Goal: Information Seeking & Learning: Learn about a topic

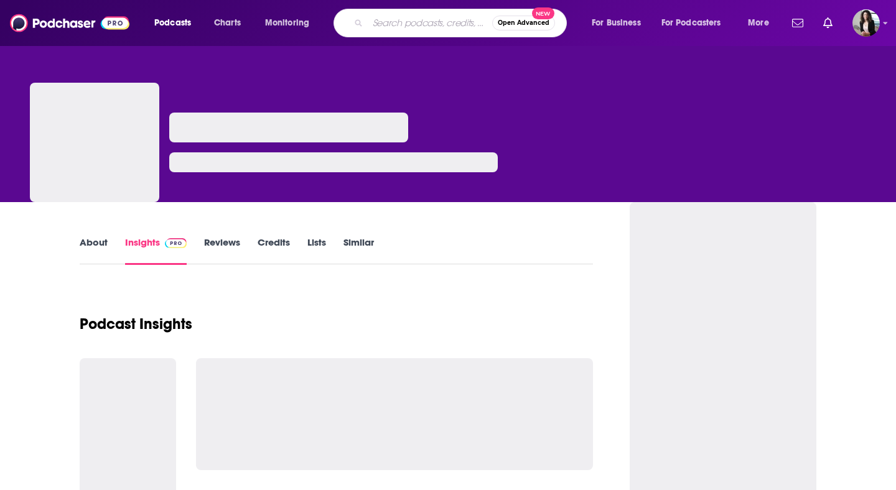
click at [378, 23] on input "Search podcasts, credits, & more..." at bounding box center [430, 23] width 124 height 20
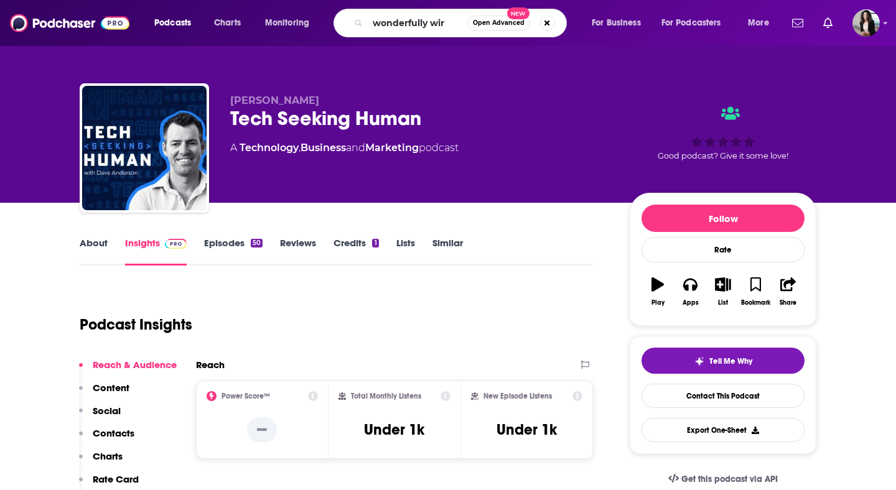
type input "wonderfully wire"
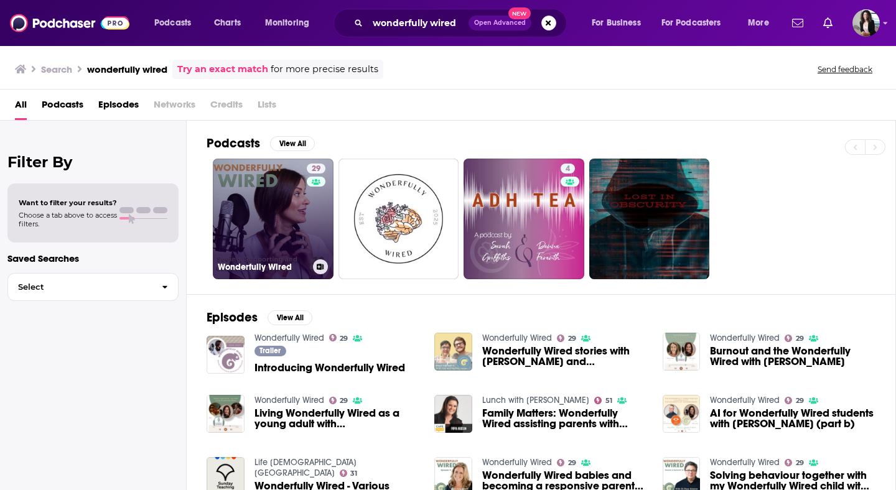
click at [275, 217] on link "29 Wonderfully Wired" at bounding box center [273, 219] width 121 height 121
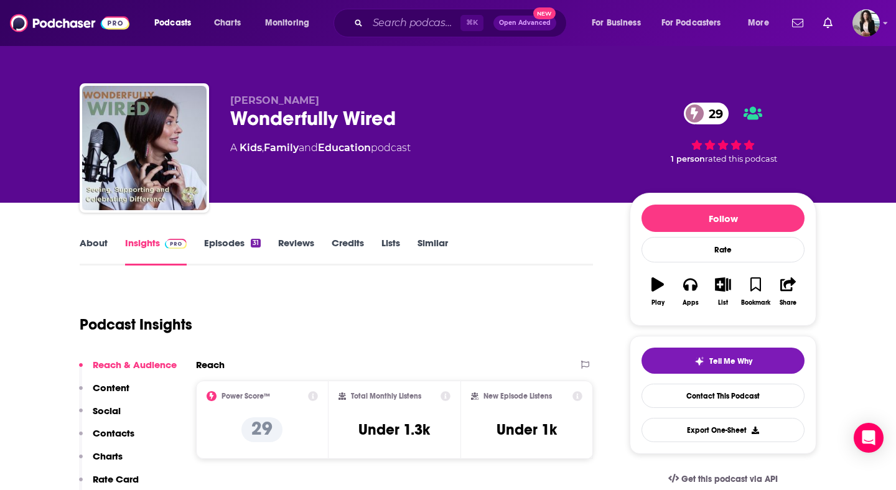
click at [90, 244] on link "About" at bounding box center [94, 251] width 28 height 29
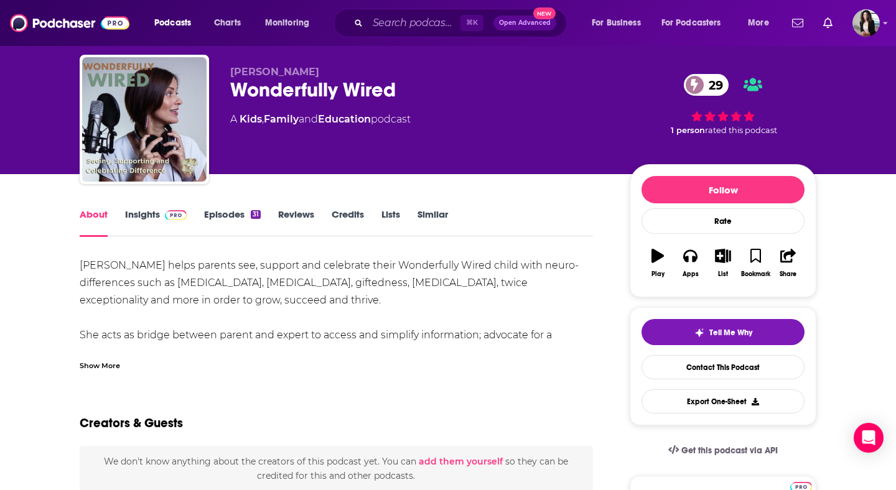
scroll to position [29, 0]
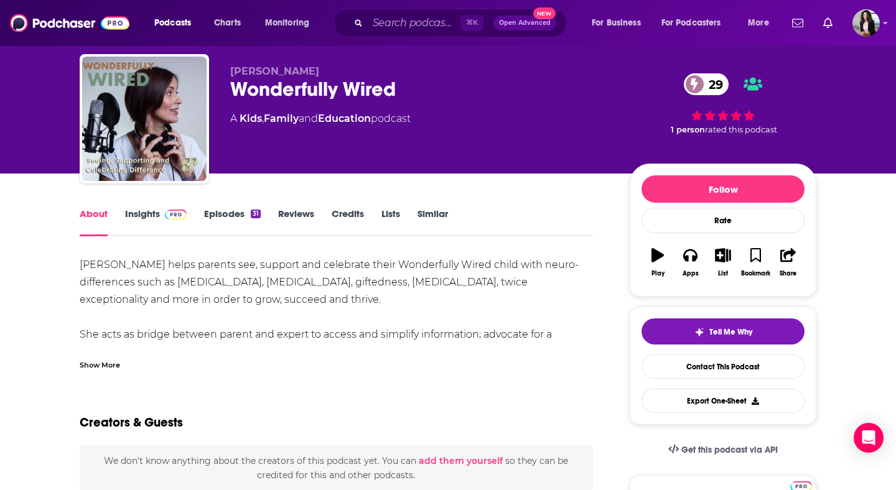
click at [104, 359] on div "Show More" at bounding box center [100, 364] width 40 height 12
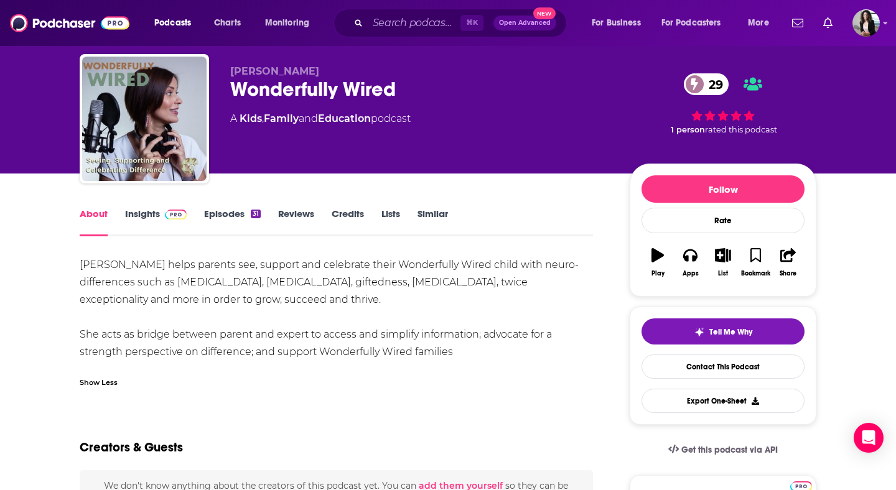
drag, startPoint x: 477, startPoint y: 354, endPoint x: 73, endPoint y: 268, distance: 413.6
copy div "[PERSON_NAME] helps parents see, support and celebrate their Wonderfully Wired …"
